Goal: Task Accomplishment & Management: Use online tool/utility

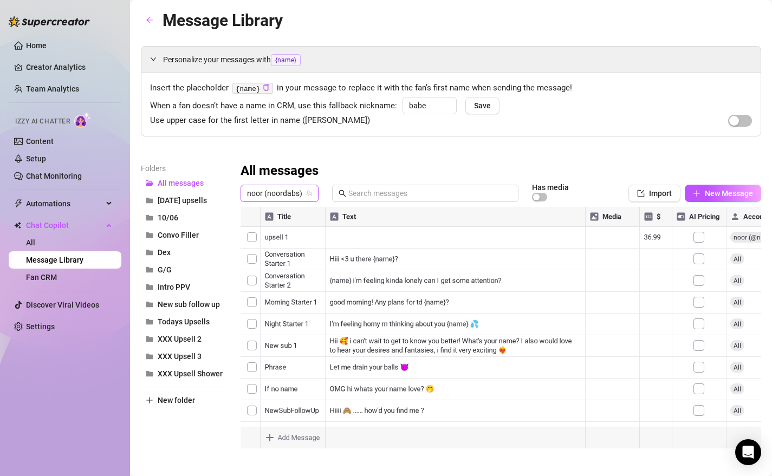
click at [284, 195] on span "noor (noordabs)" at bounding box center [279, 193] width 65 height 16
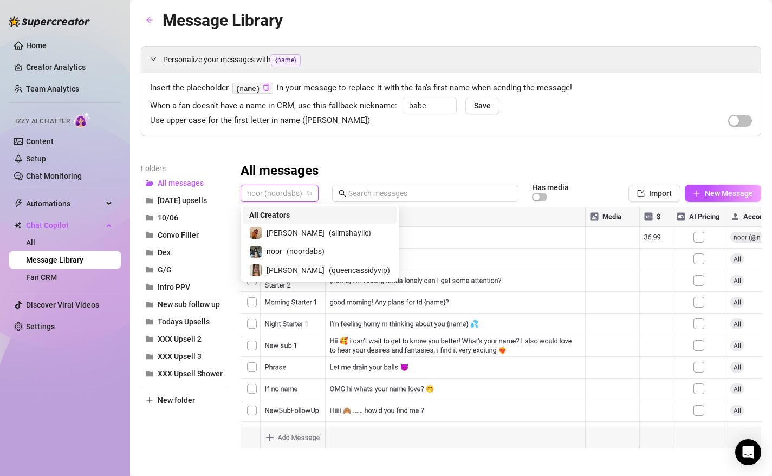
click at [284, 195] on span "noor (noordabs)" at bounding box center [279, 193] width 65 height 16
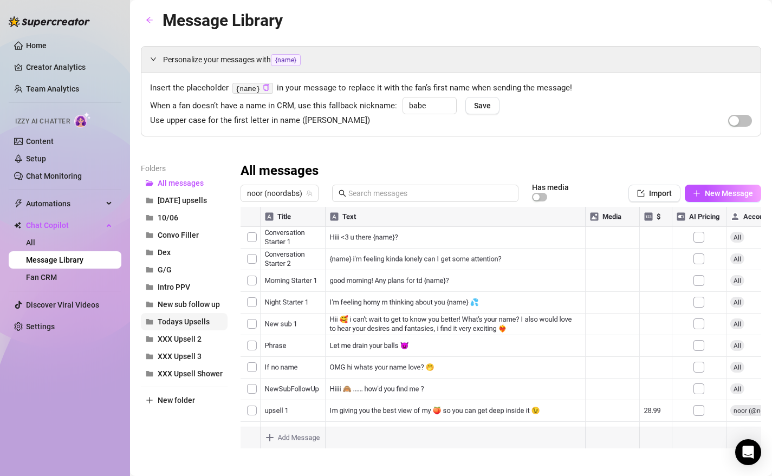
click at [190, 327] on button "Todays Upsells" at bounding box center [184, 321] width 87 height 17
click at [246, 265] on div at bounding box center [500, 328] width 520 height 242
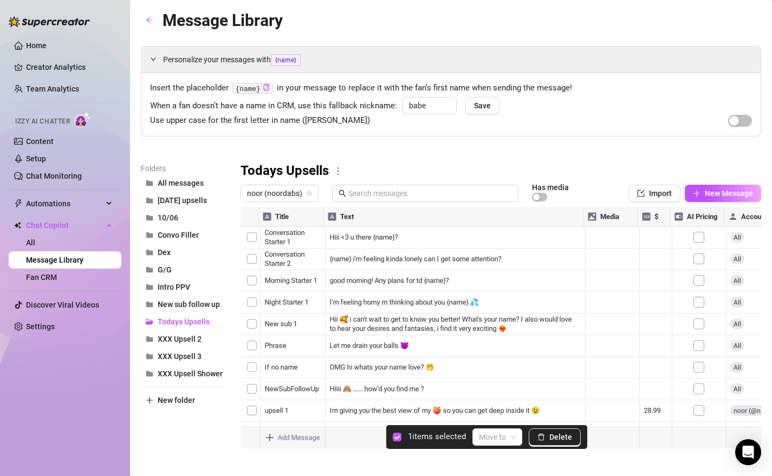
click at [253, 257] on div at bounding box center [500, 328] width 520 height 242
click at [492, 438] on input "search" at bounding box center [492, 437] width 27 height 16
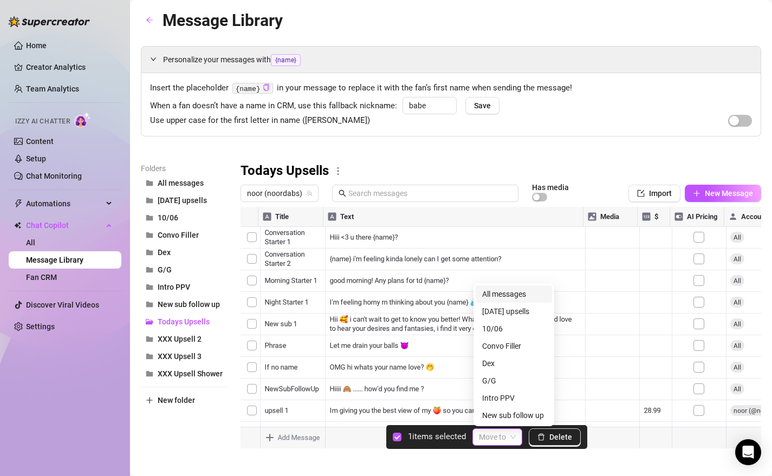
click at [517, 297] on div "All messages" at bounding box center [513, 294] width 63 height 12
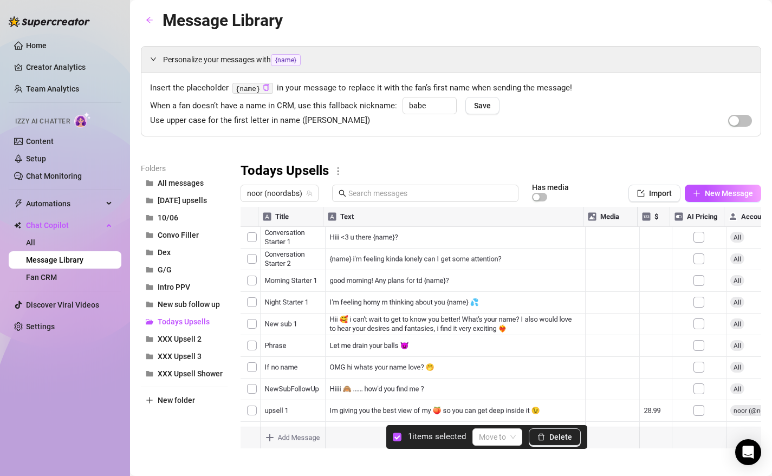
drag, startPoint x: 246, startPoint y: 409, endPoint x: 278, endPoint y: 262, distance: 151.4
click at [278, 262] on div at bounding box center [500, 328] width 520 height 242
click at [253, 416] on div at bounding box center [500, 328] width 520 height 242
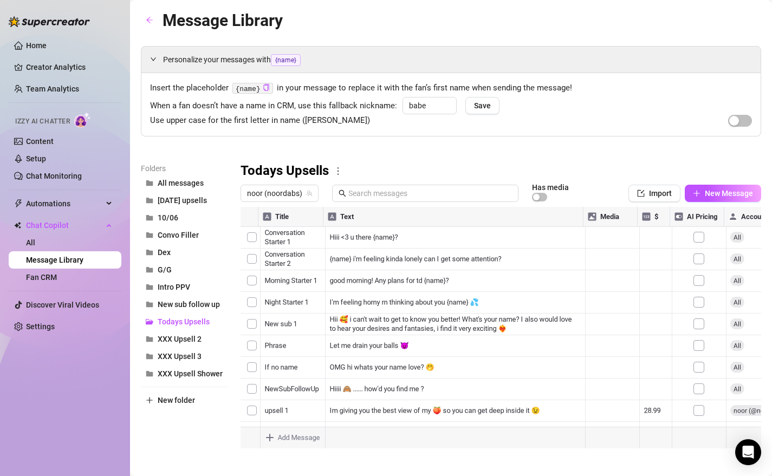
click at [249, 415] on div at bounding box center [500, 328] width 520 height 242
